Goal: Register for event/course

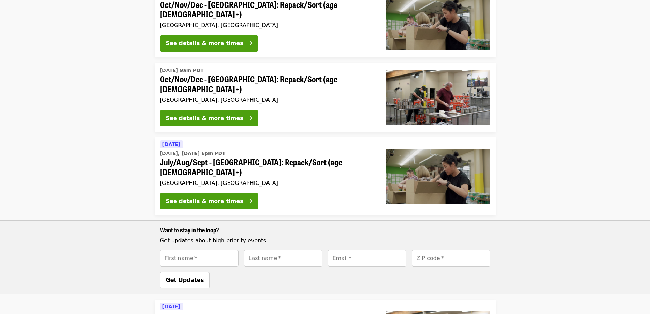
scroll to position [130, 0]
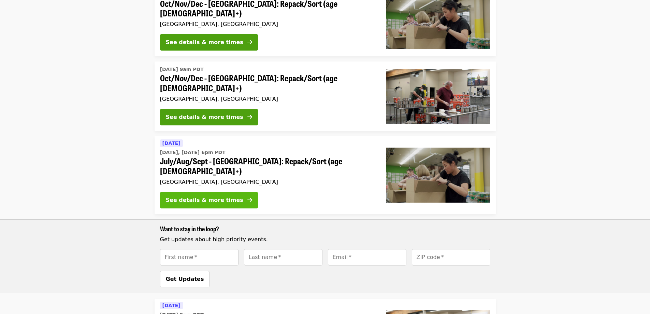
click at [222, 196] on div "See details & more times" at bounding box center [204, 200] width 77 height 8
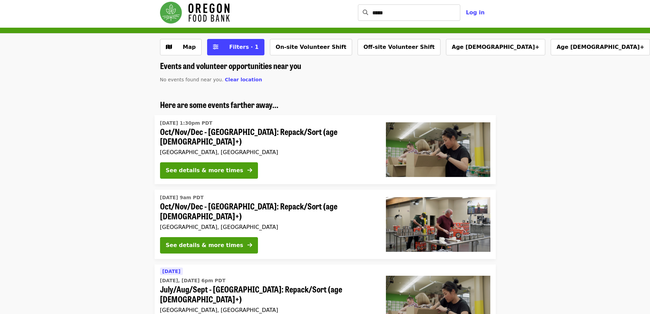
scroll to position [50, 0]
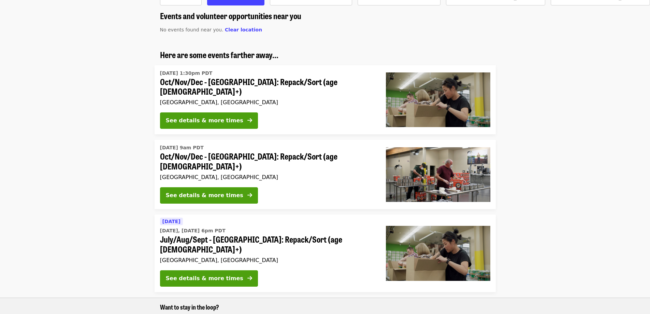
click at [250, 157] on span "Oct/Nov/Dec - [GEOGRAPHIC_DATA]: Repack/Sort (age [DEMOGRAPHIC_DATA]+)" at bounding box center [267, 161] width 215 height 20
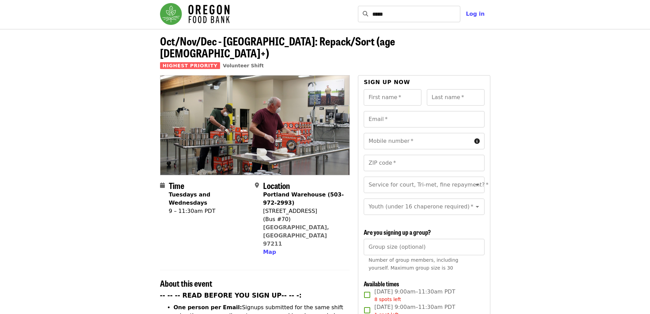
scroll to position [2, 0]
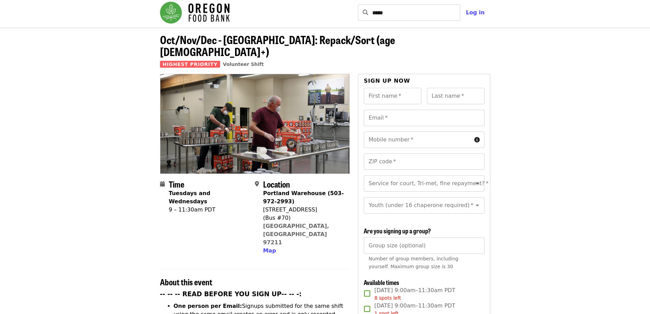
scroll to position [52, 0]
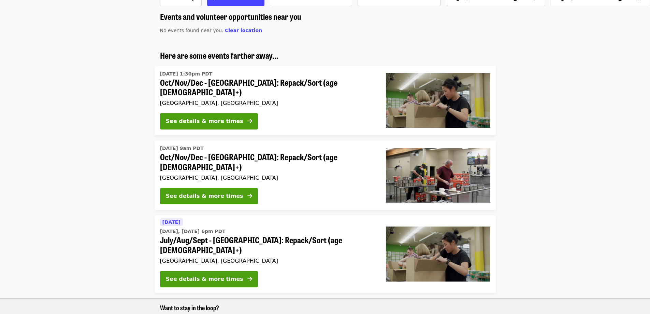
click at [258, 85] on span "Oct/Nov/Dec - [GEOGRAPHIC_DATA]: Repack/Sort (age [DEMOGRAPHIC_DATA]+)" at bounding box center [267, 87] width 215 height 20
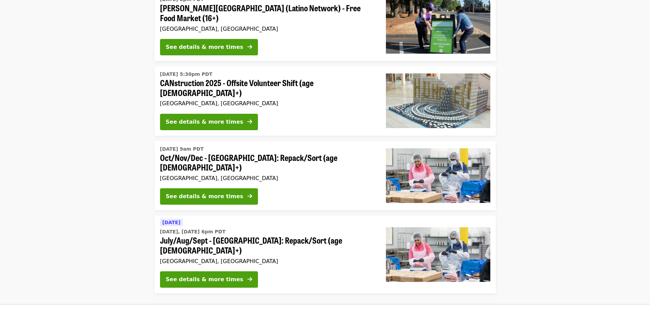
scroll to position [695, 0]
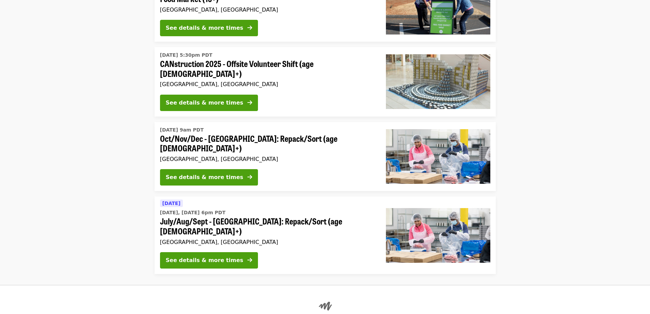
click at [262, 133] on span "Oct/Nov/Dec - [GEOGRAPHIC_DATA]: Repack/Sort (age [DEMOGRAPHIC_DATA]+)" at bounding box center [267, 143] width 215 height 20
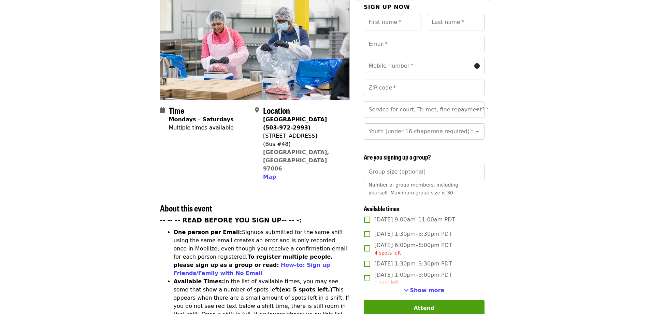
scroll to position [77, 0]
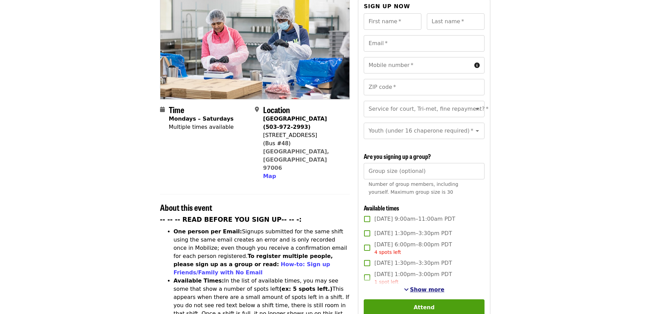
click at [432, 286] on span "Show more" at bounding box center [427, 289] width 34 height 6
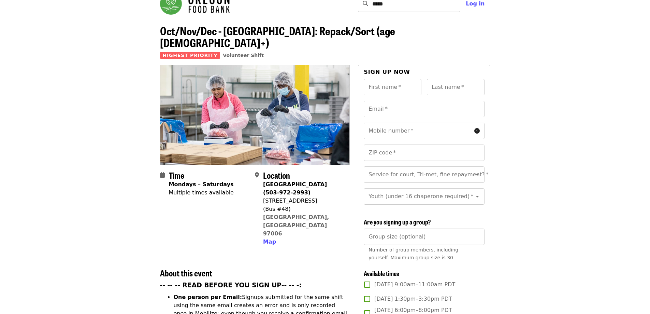
scroll to position [0, 0]
